Goal: Task Accomplishment & Management: Use online tool/utility

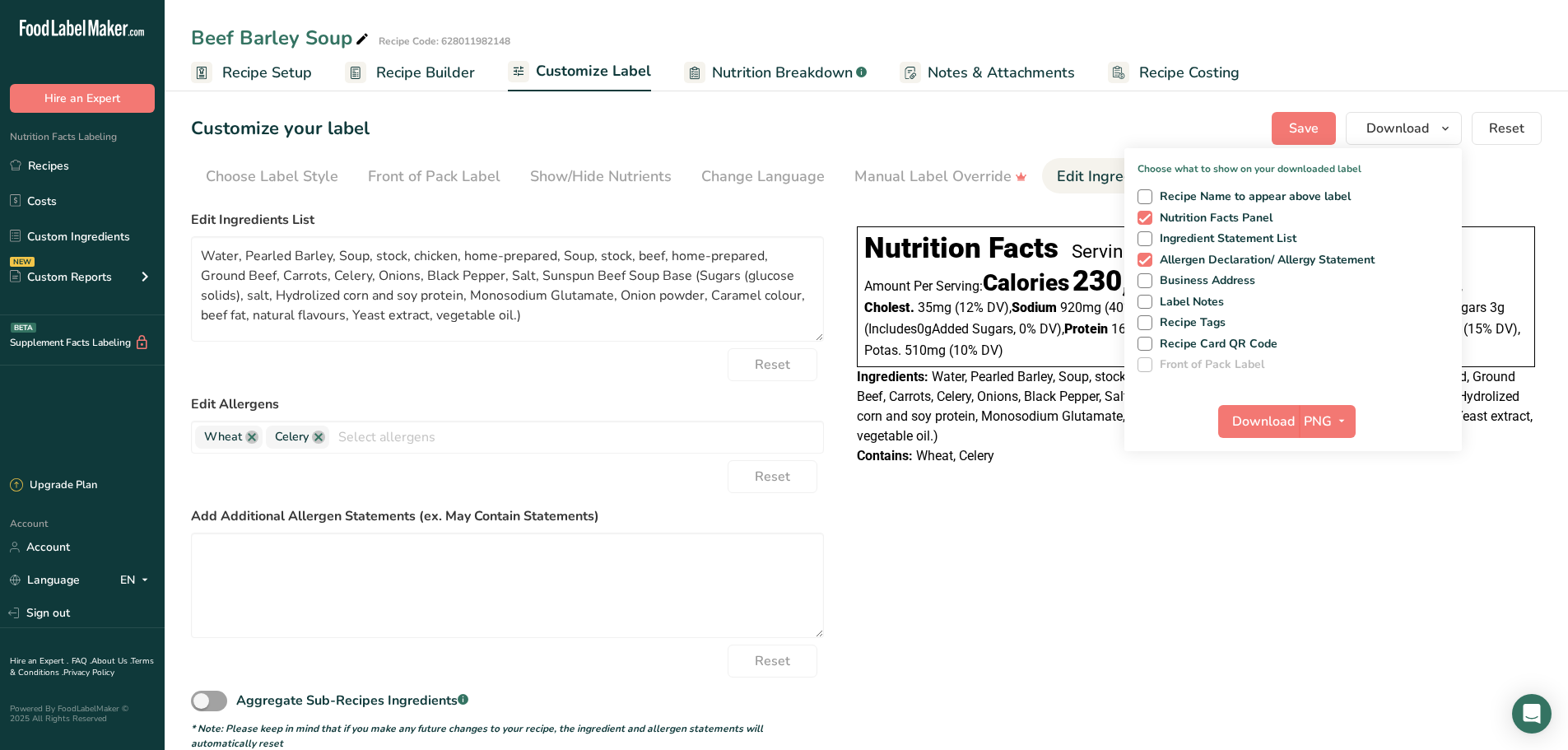
click at [1331, 636] on div "Choose your label style Linear FDA label USA (FDA) Standard FDA label Tabular F…" at bounding box center [867, 476] width 1351 height 547
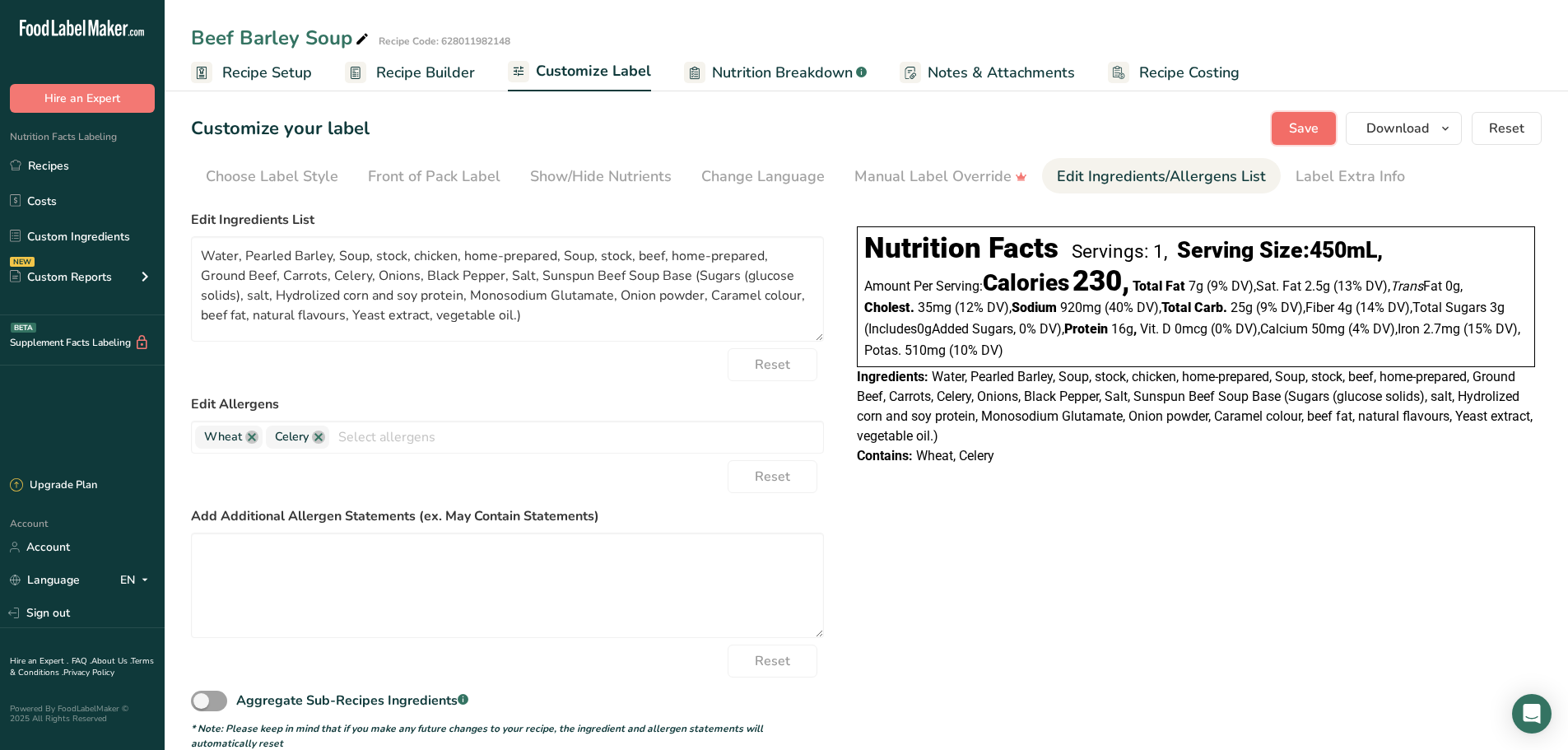
click at [1301, 130] on span "Save" at bounding box center [1303, 129] width 30 height 19
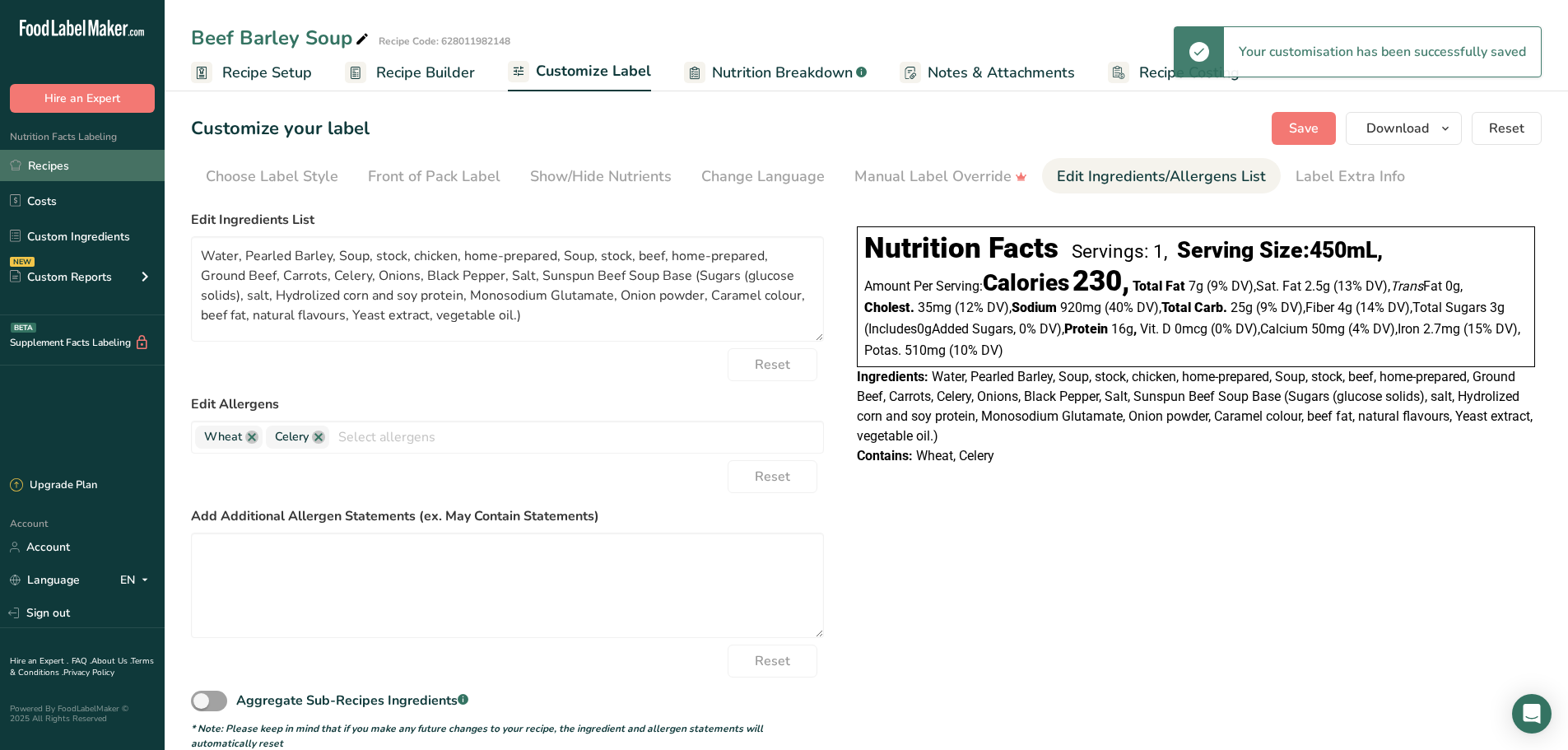
click at [53, 165] on link "Recipes" at bounding box center [82, 165] width 164 height 31
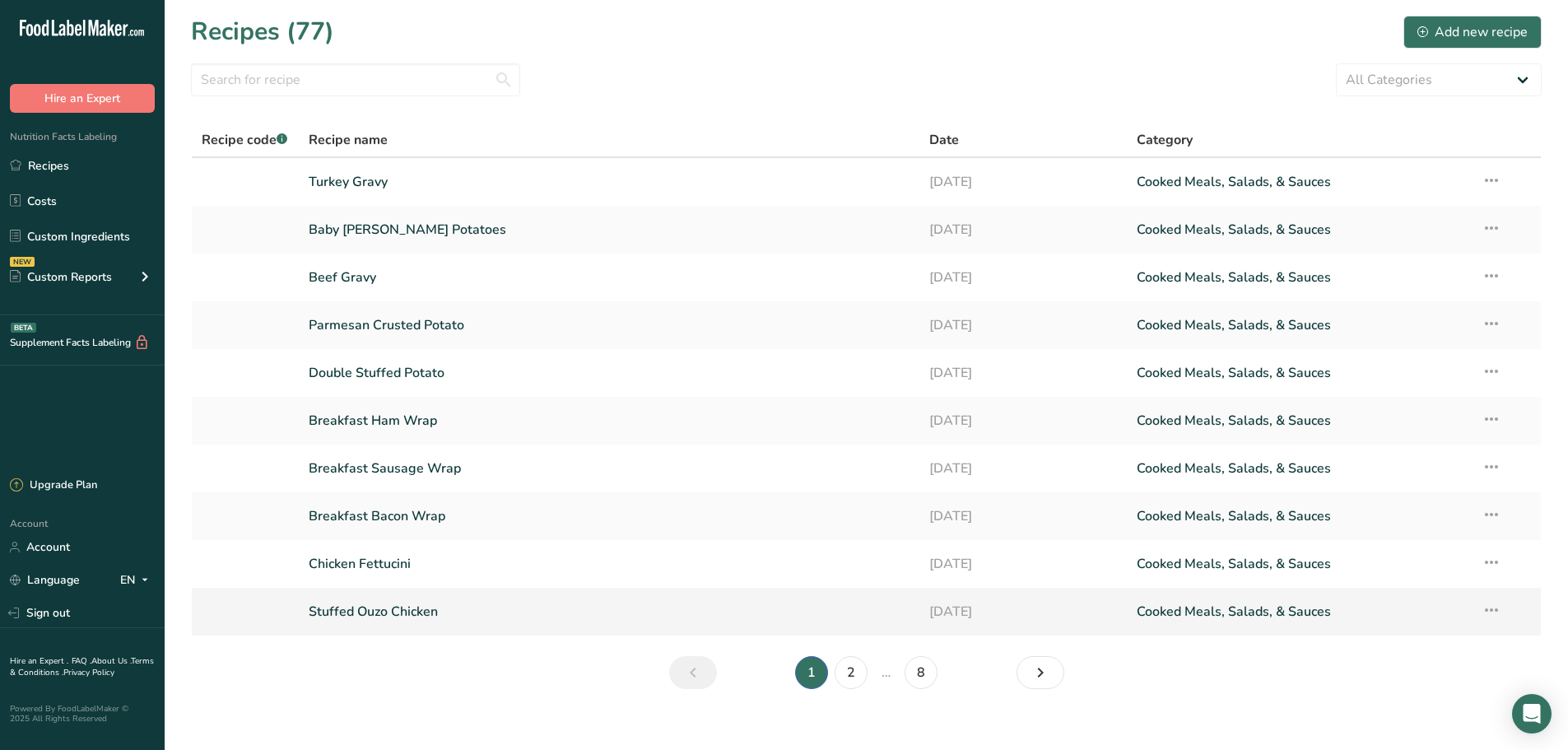
click at [406, 612] on link "Stuffed Ouzo Chicken" at bounding box center [609, 612] width 602 height 35
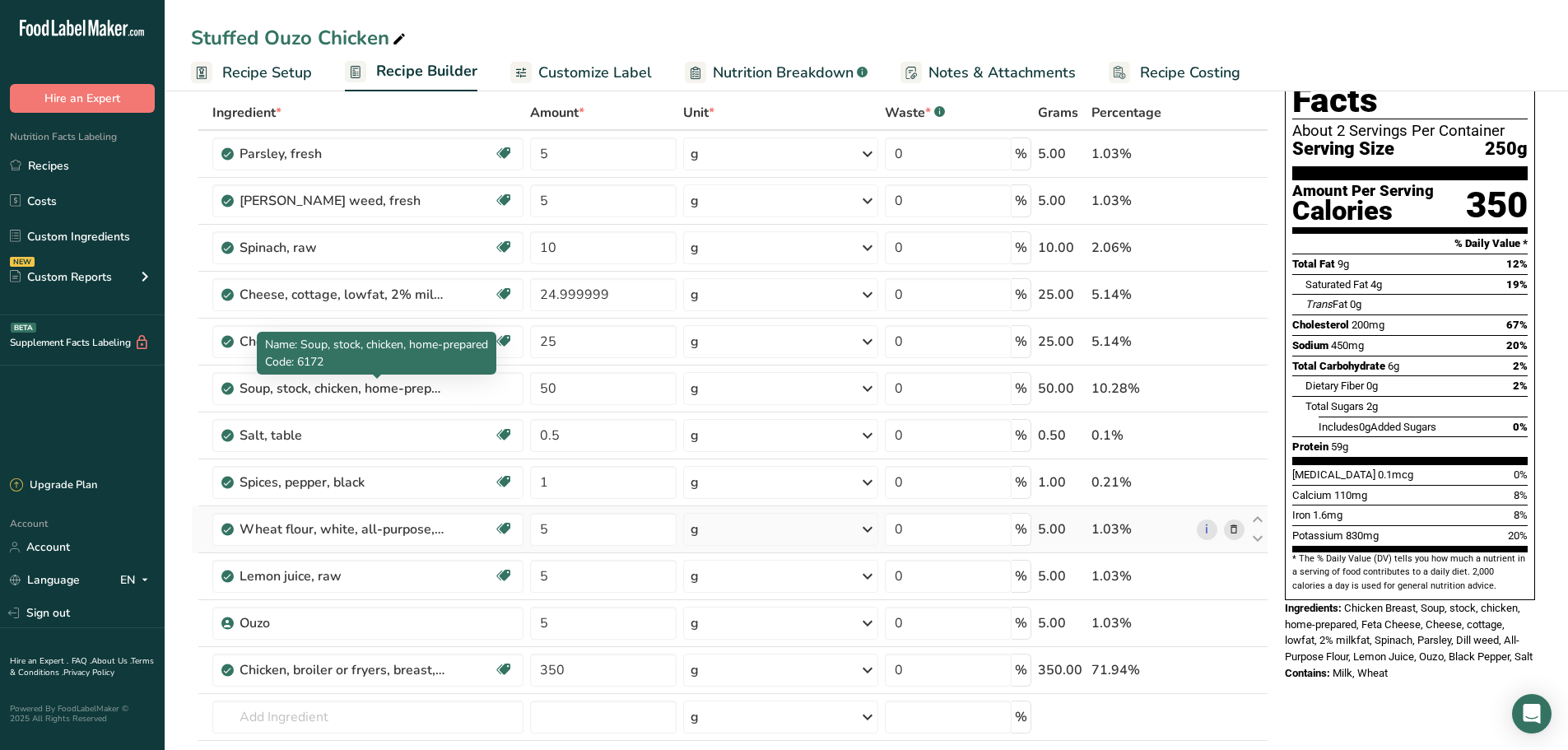
scroll to position [247, 0]
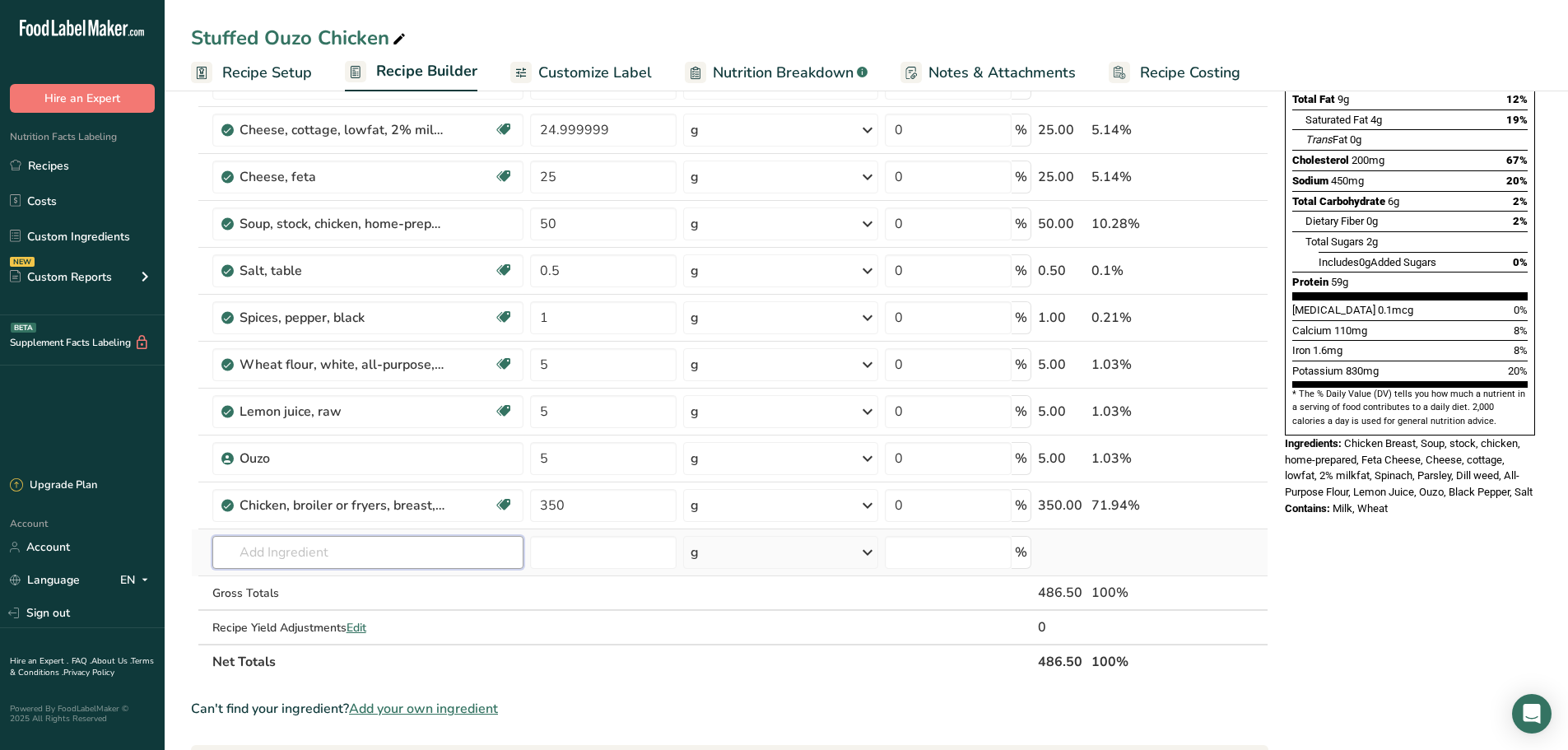
click at [268, 559] on input "text" at bounding box center [368, 553] width 312 height 33
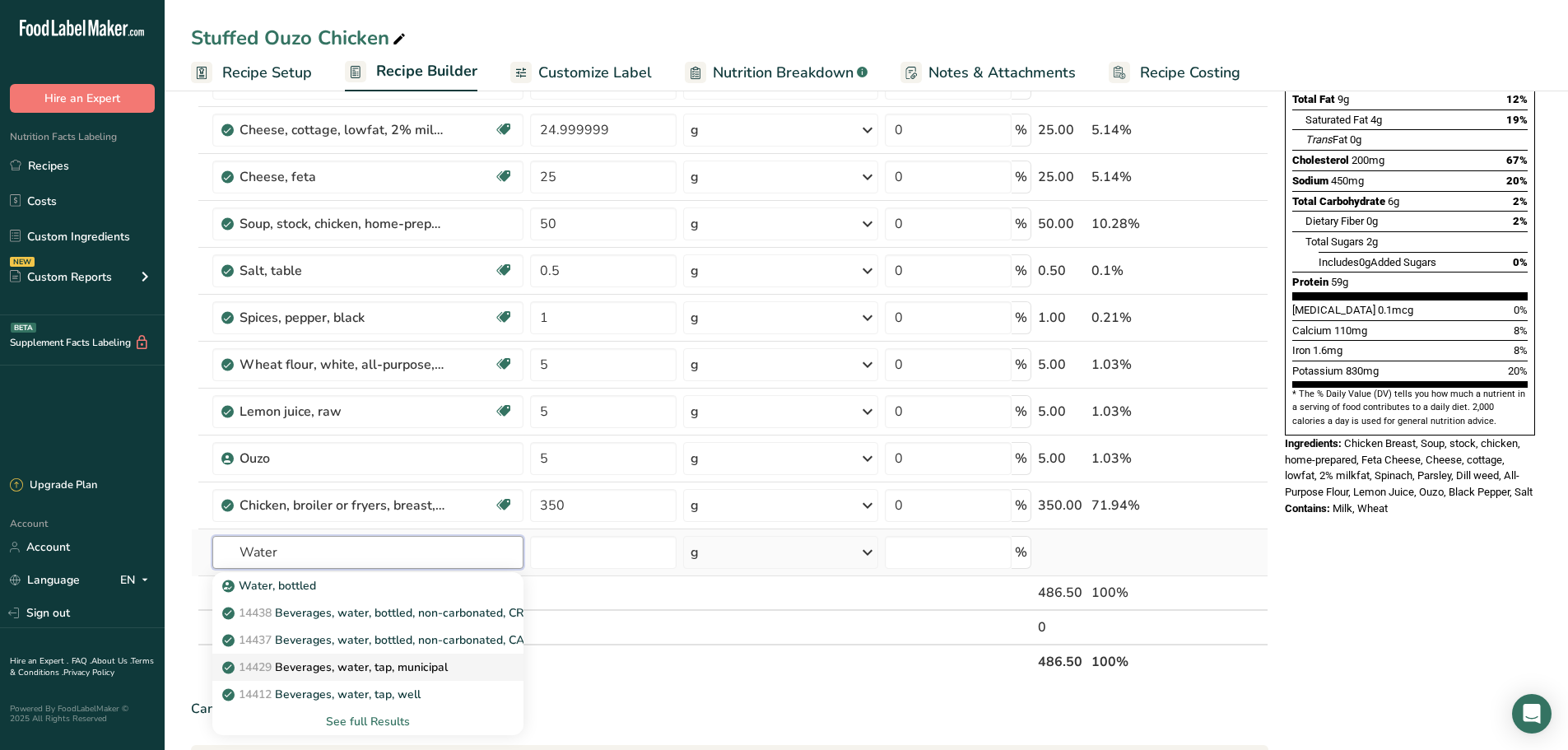
type input "Water"
click at [358, 672] on p "14429 [GEOGRAPHIC_DATA], water, tap, municipal" at bounding box center [336, 667] width 222 height 17
type input "Beverages, water, tap, municipal"
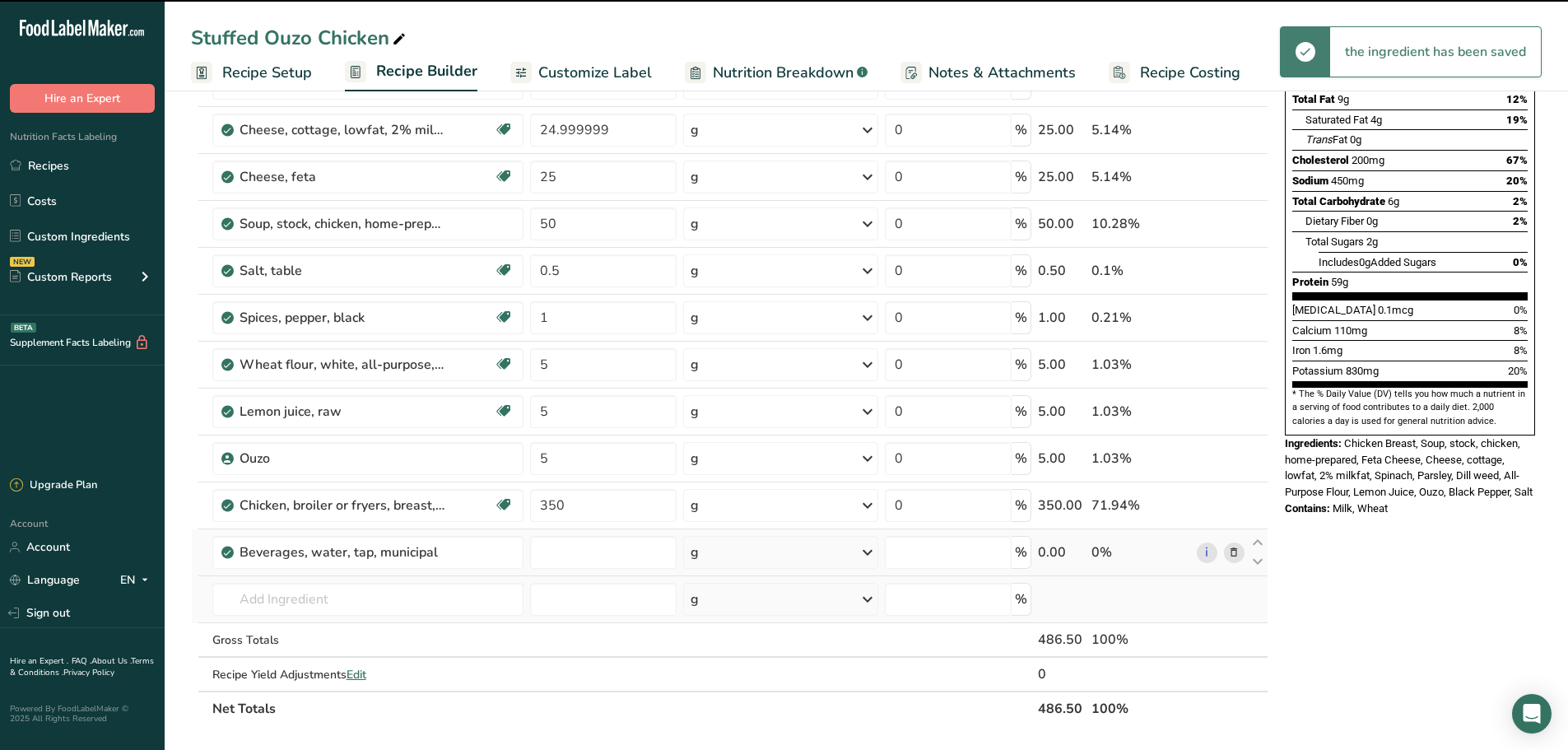
type input "0"
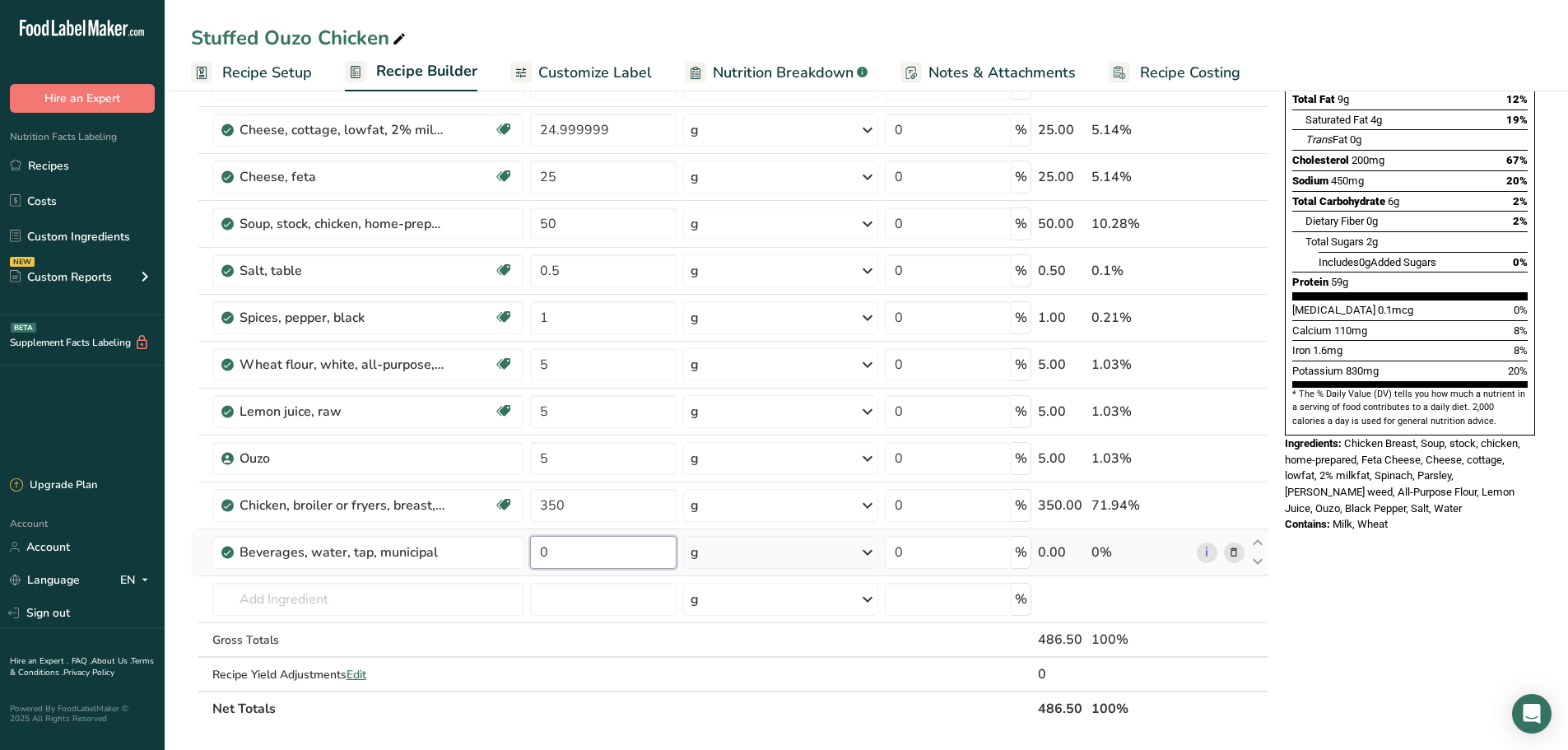
click at [591, 551] on input "0" at bounding box center [604, 553] width 147 height 33
type input "13.5"
click at [767, 26] on div "Stuffed Ouzo Chicken Recipe Setup Recipe Builder Customize Label Nutrition Brea…" at bounding box center [866, 564] width 1403 height 1453
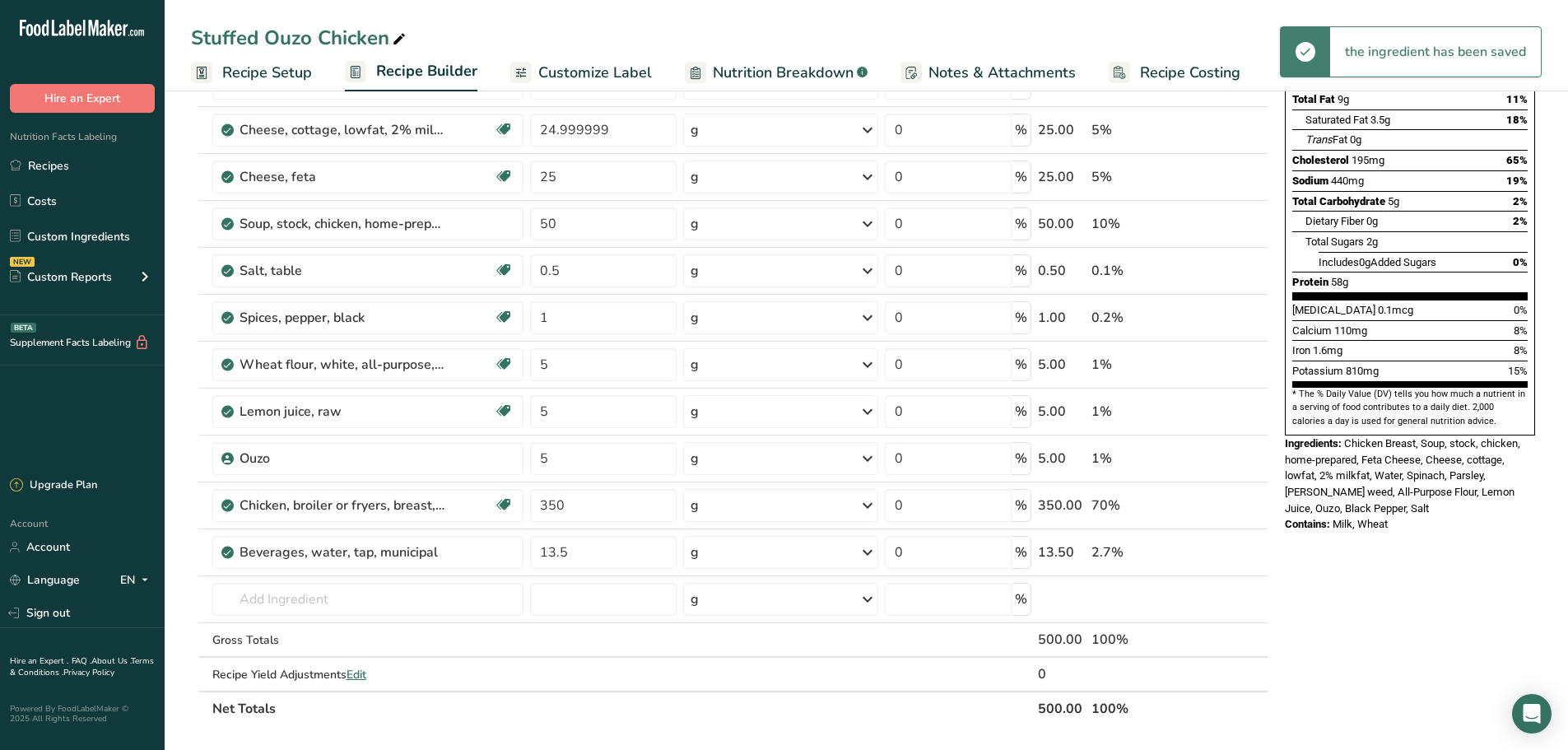
scroll to position [0, 0]
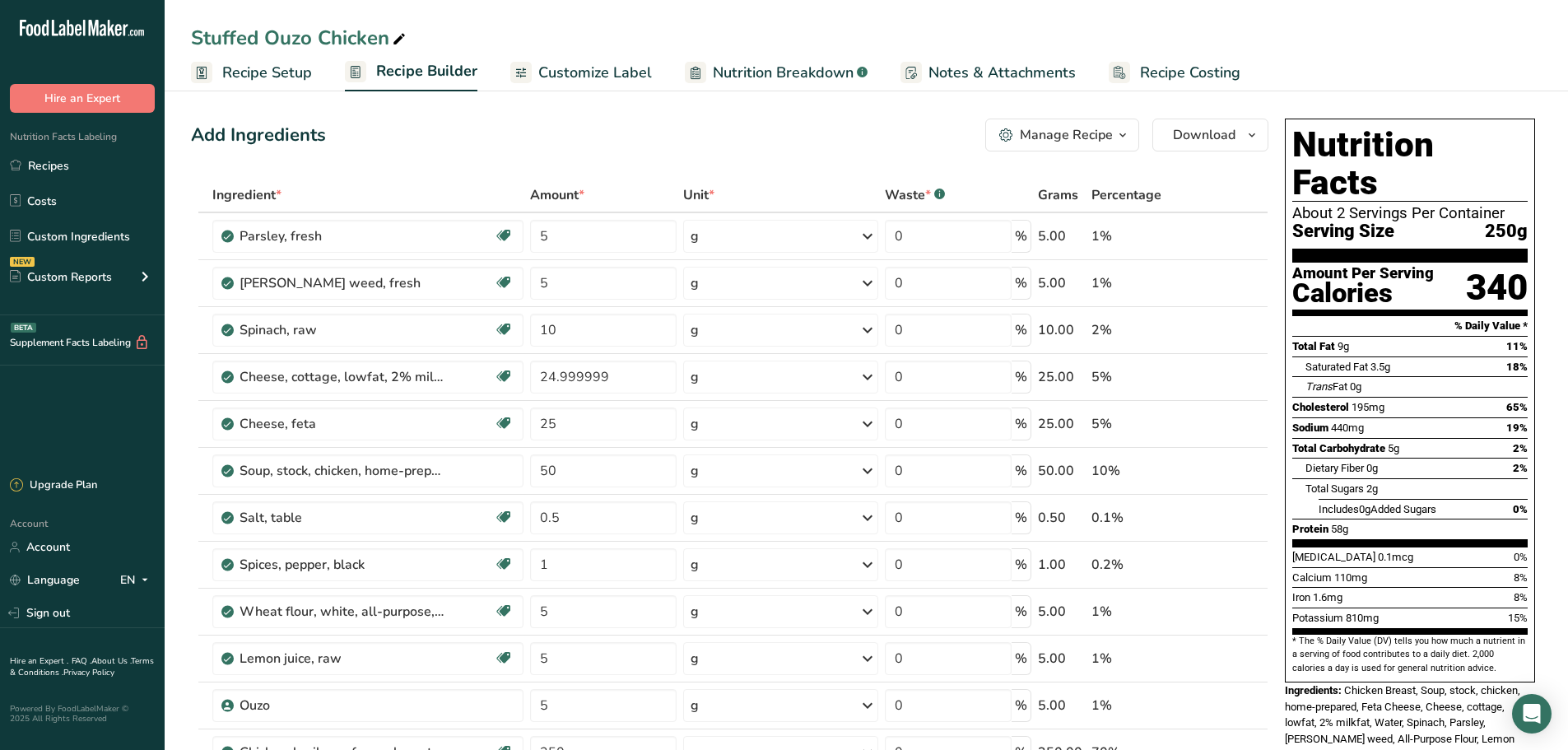
click at [607, 70] on span "Customize Label" at bounding box center [595, 72] width 114 height 22
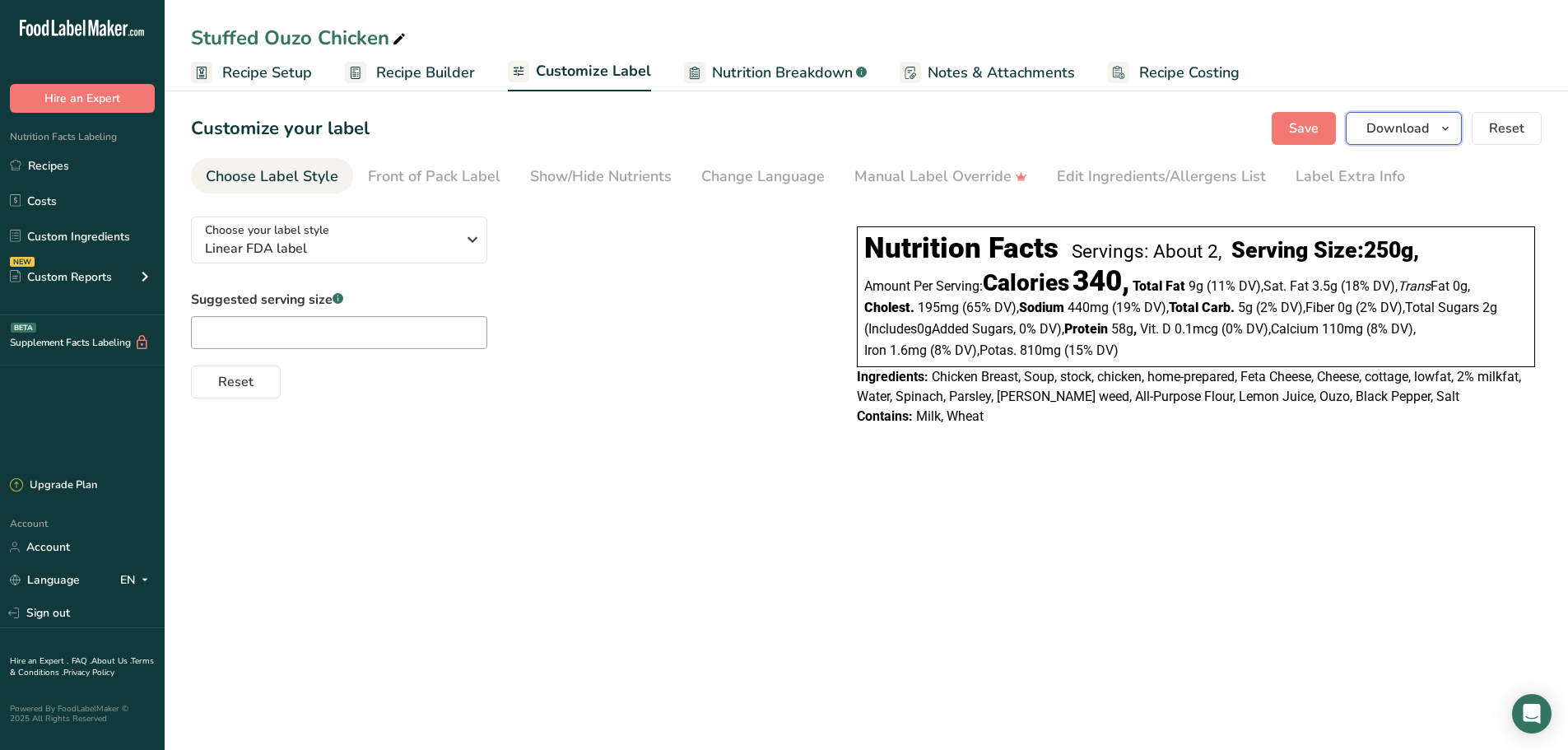
click at [1404, 139] on button "Download" at bounding box center [1404, 129] width 116 height 33
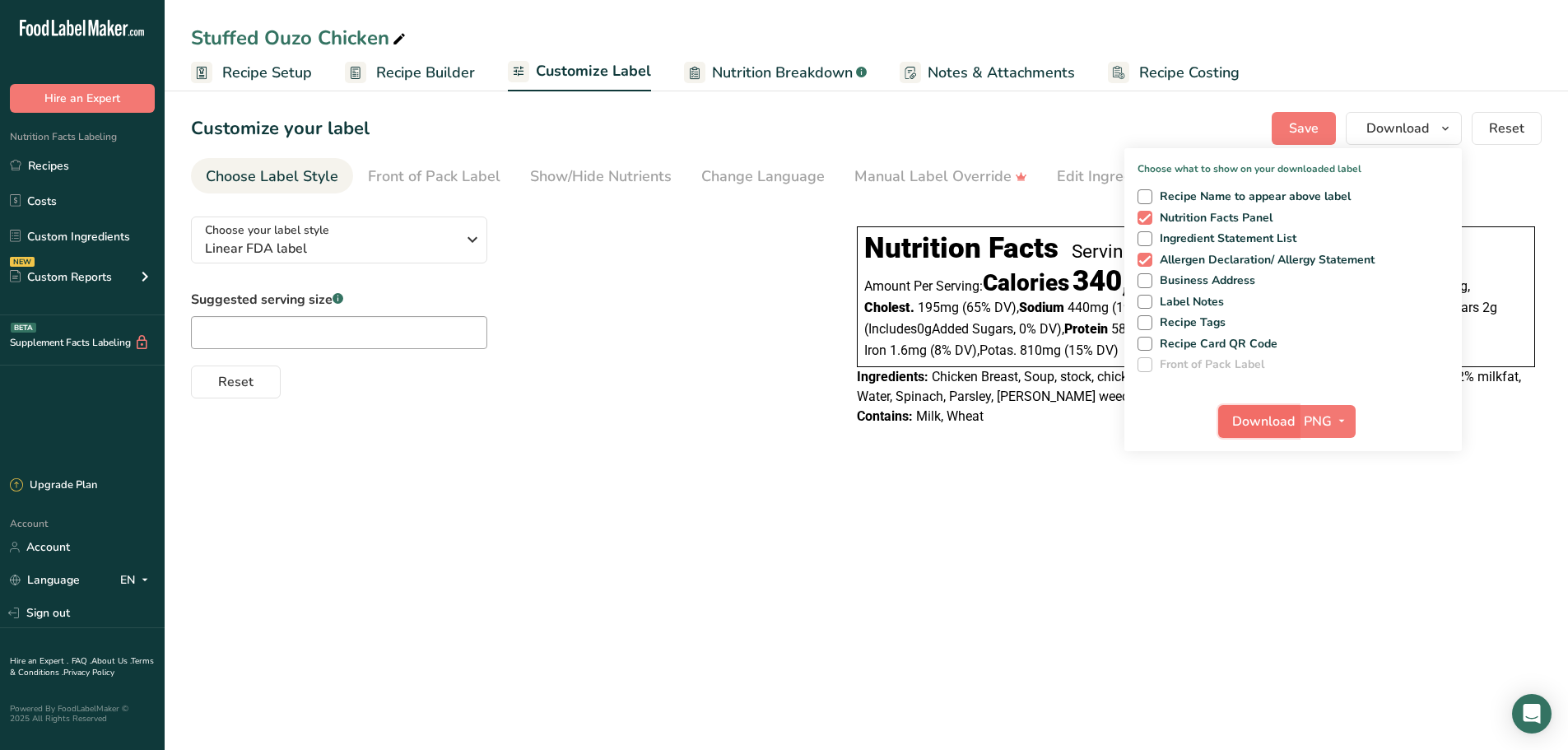
click at [1247, 425] on span "Download" at bounding box center [1263, 421] width 63 height 19
click at [1221, 705] on main "Stuffed Ouzo Chicken Recipe Setup Recipe Builder Customize Label Nutrition Brea…" at bounding box center [784, 375] width 1568 height 750
